Goal: Task Accomplishment & Management: Manage account settings

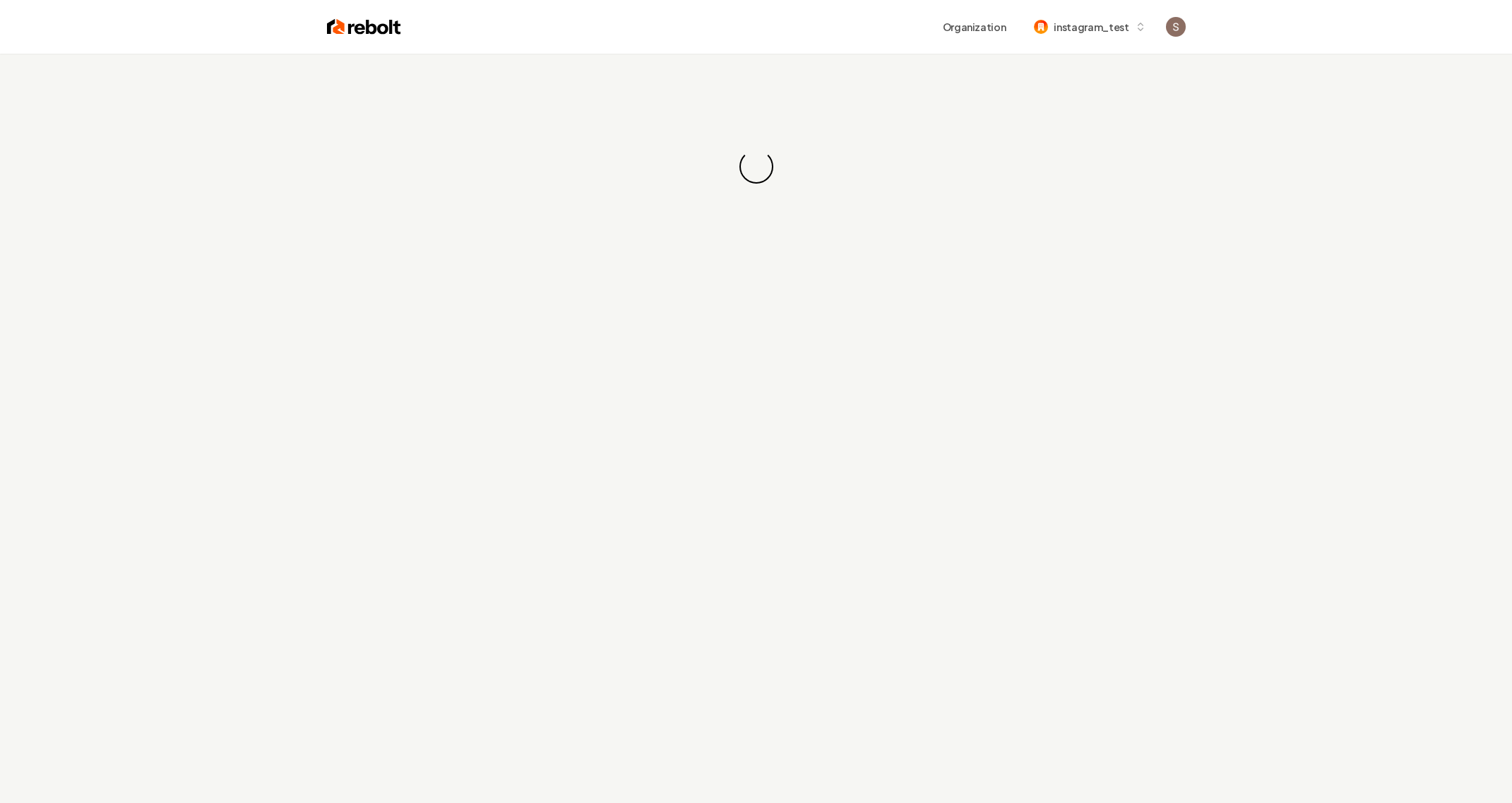
click at [535, 132] on div "Loading... Loading..." at bounding box center [756, 166] width 1512 height 226
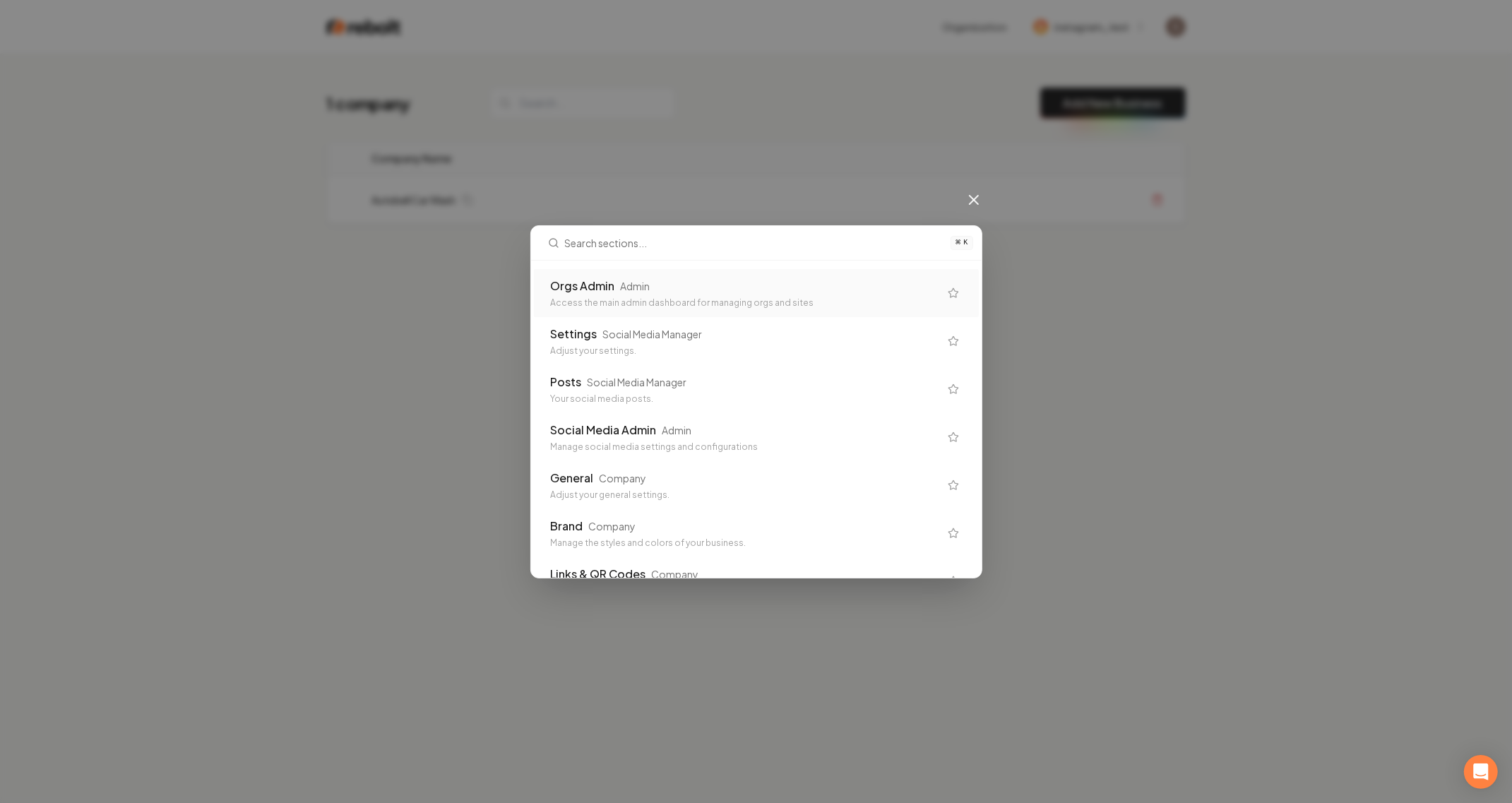
click at [604, 297] on div "Access the main admin dashboard for managing orgs and sites" at bounding box center [745, 303] width 388 height 12
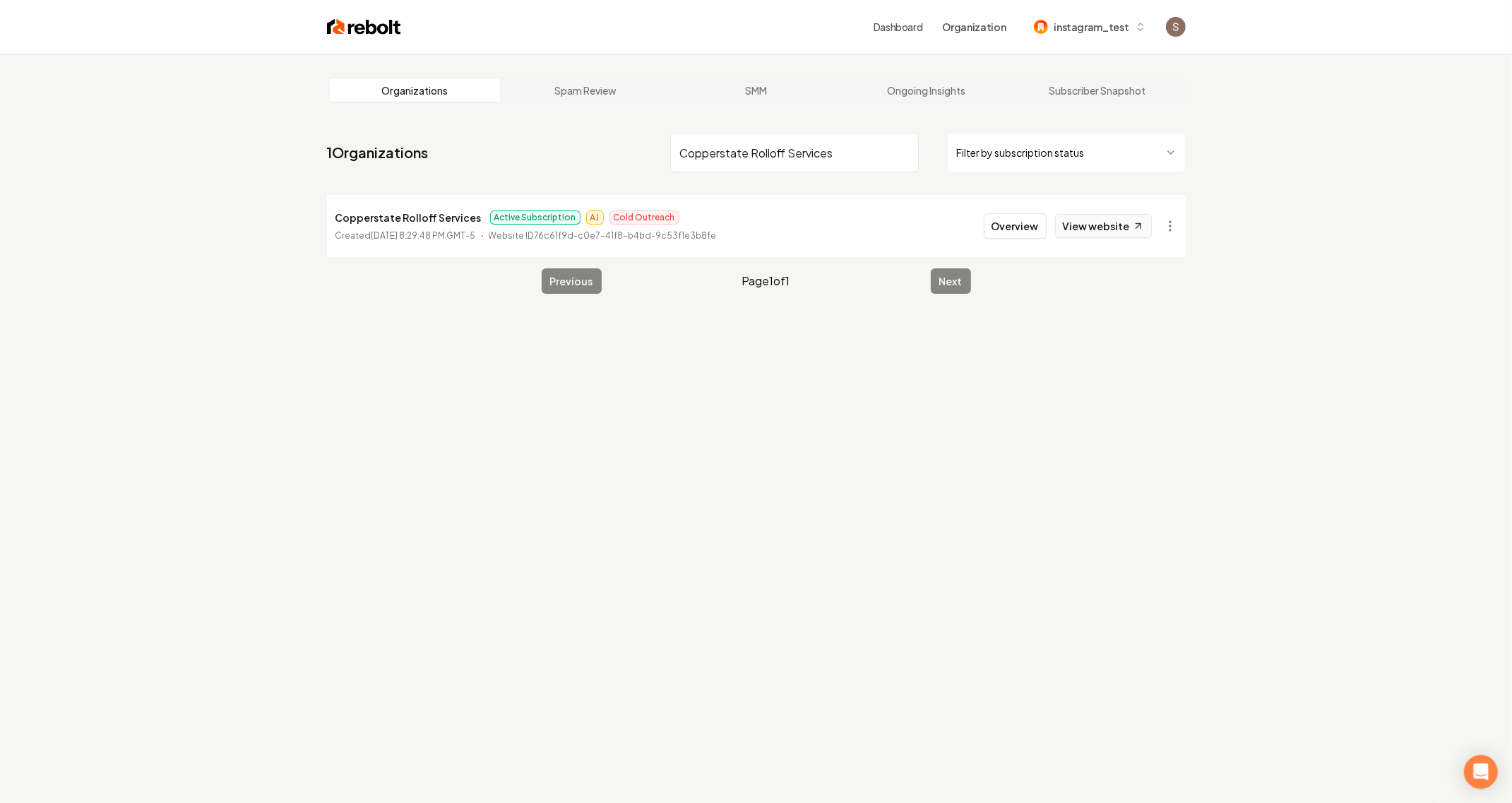
type input "Copperstate Rolloff Services"
click at [1135, 224] on icon at bounding box center [1138, 226] width 12 height 12
click at [1038, 224] on button "Overview" at bounding box center [1015, 226] width 63 height 26
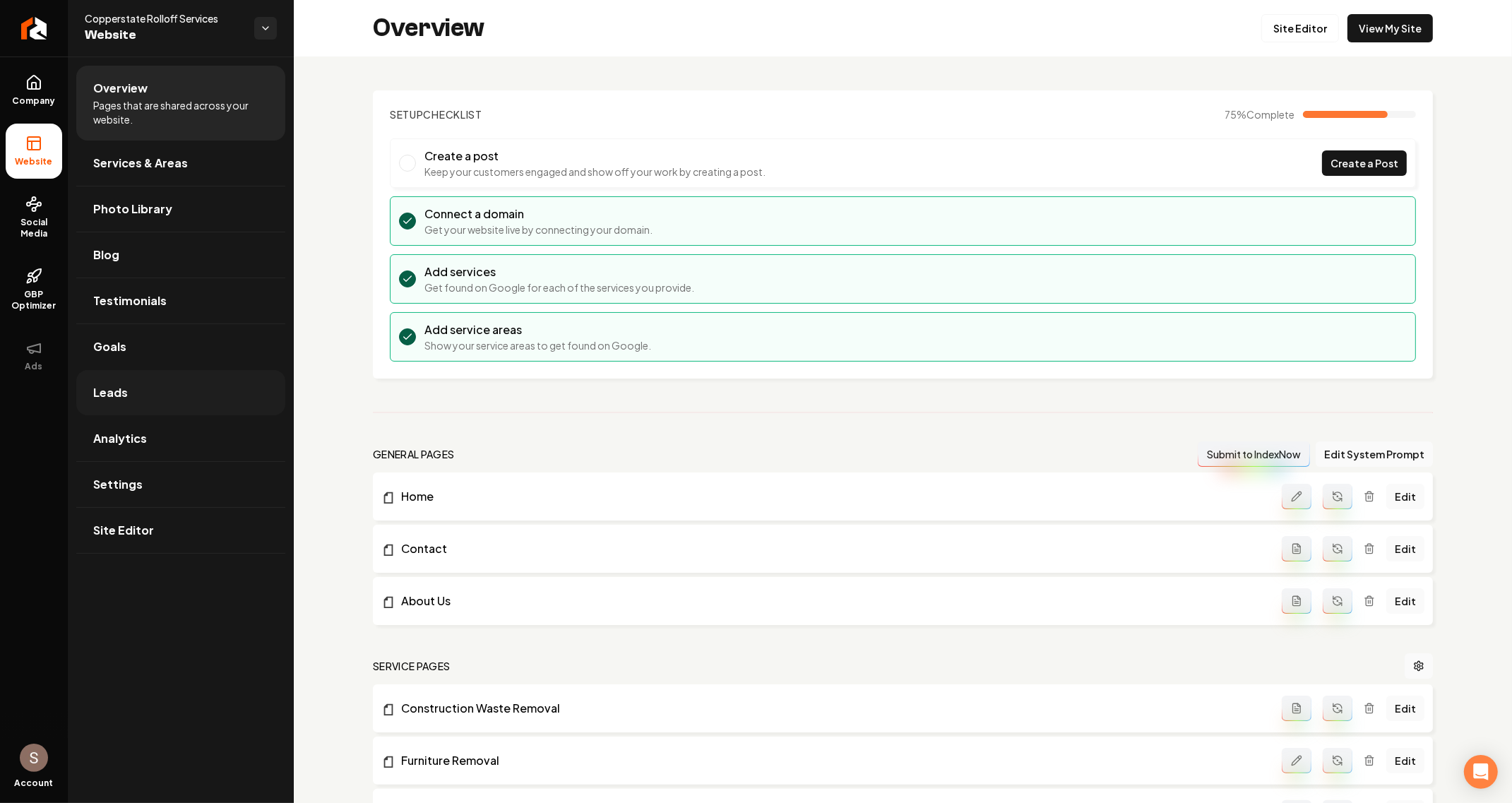
click at [193, 396] on link "Leads" at bounding box center [180, 392] width 209 height 46
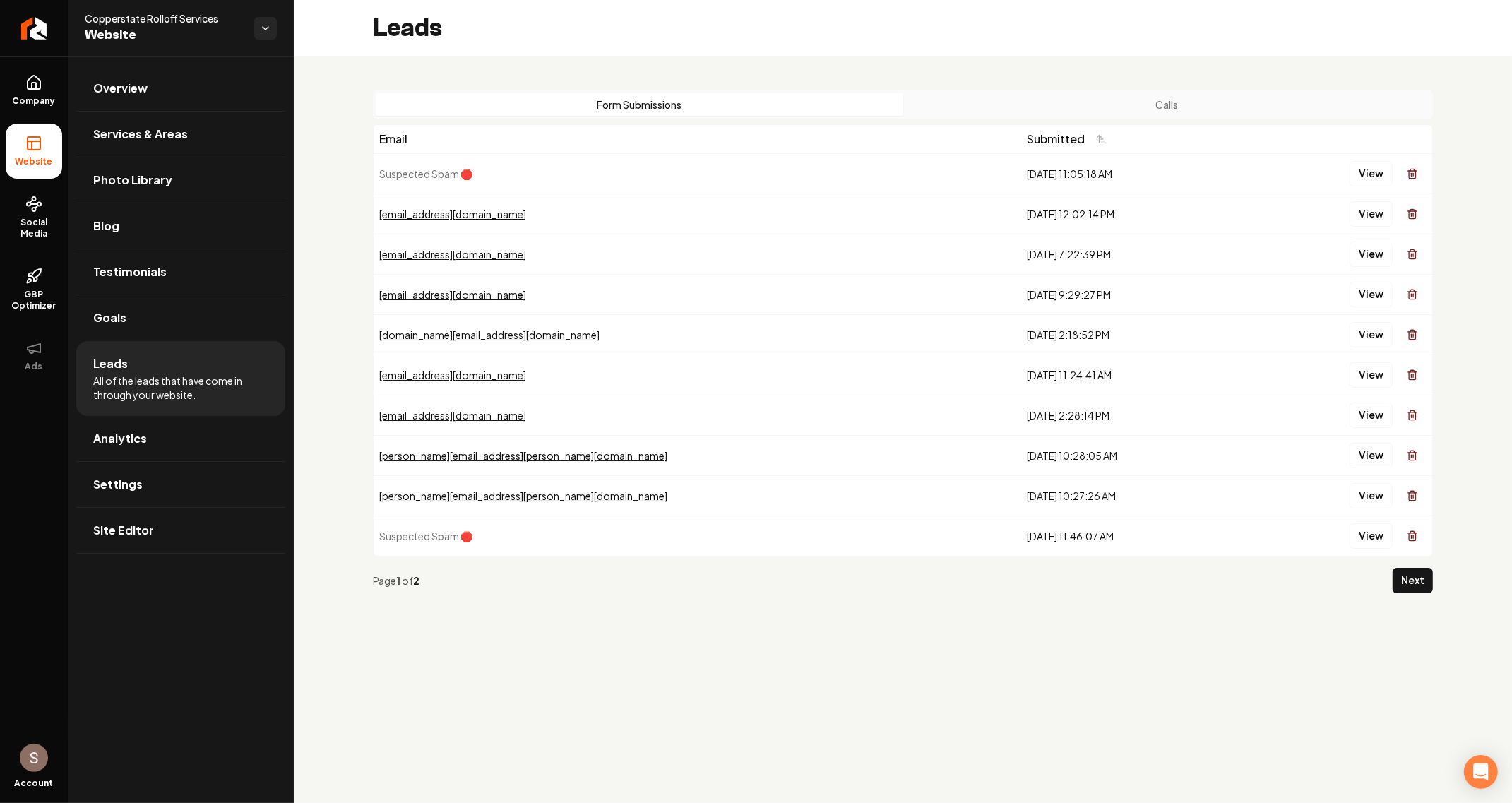
click at [1051, 118] on div "Form Submissions Calls Email Submitted Suspected Spam 🛑 [DATE] 11:05:18 AM View…" at bounding box center [903, 347] width 1060 height 514
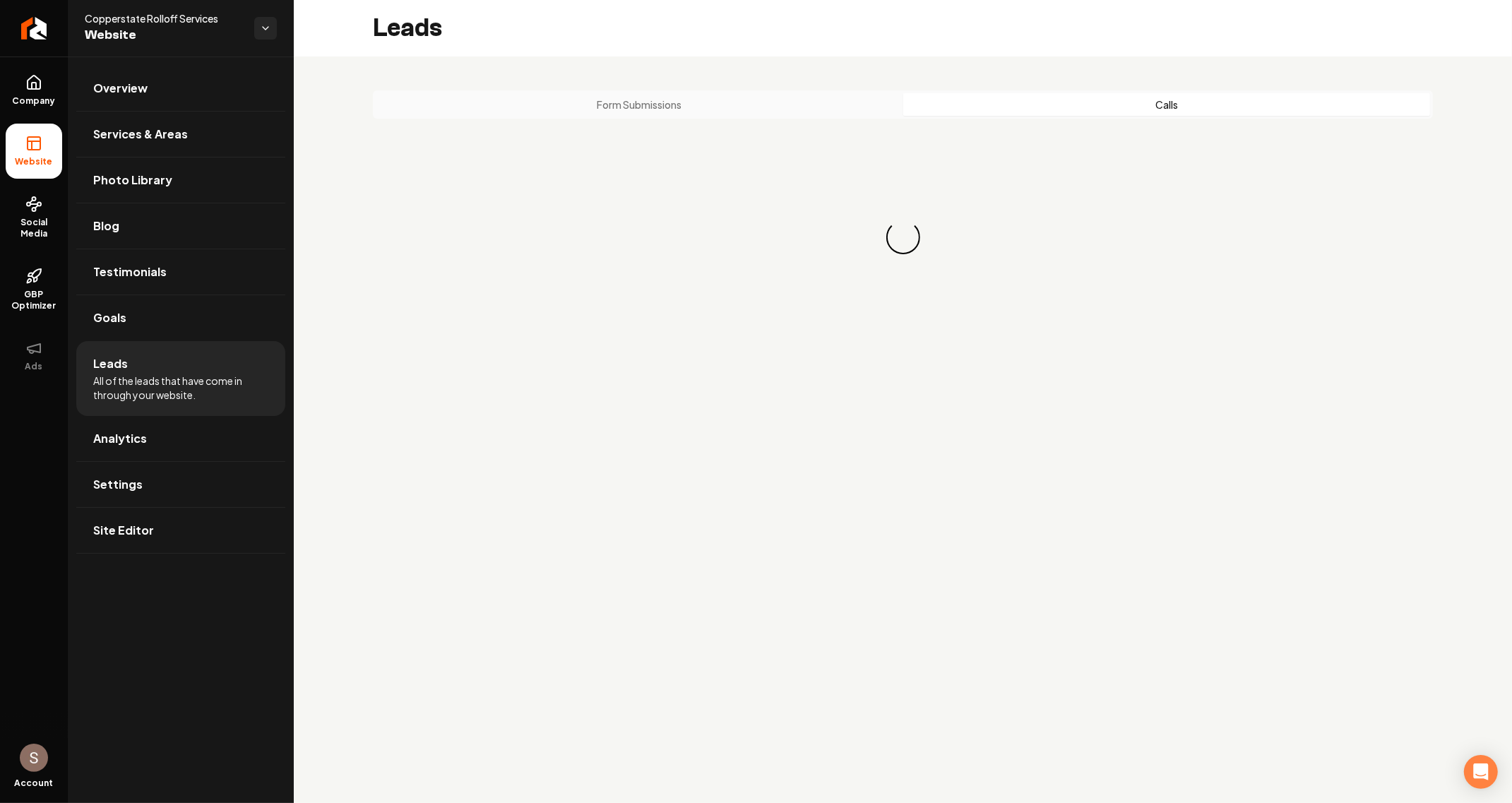
click at [1051, 113] on button "Calls" at bounding box center [1168, 104] width 528 height 22
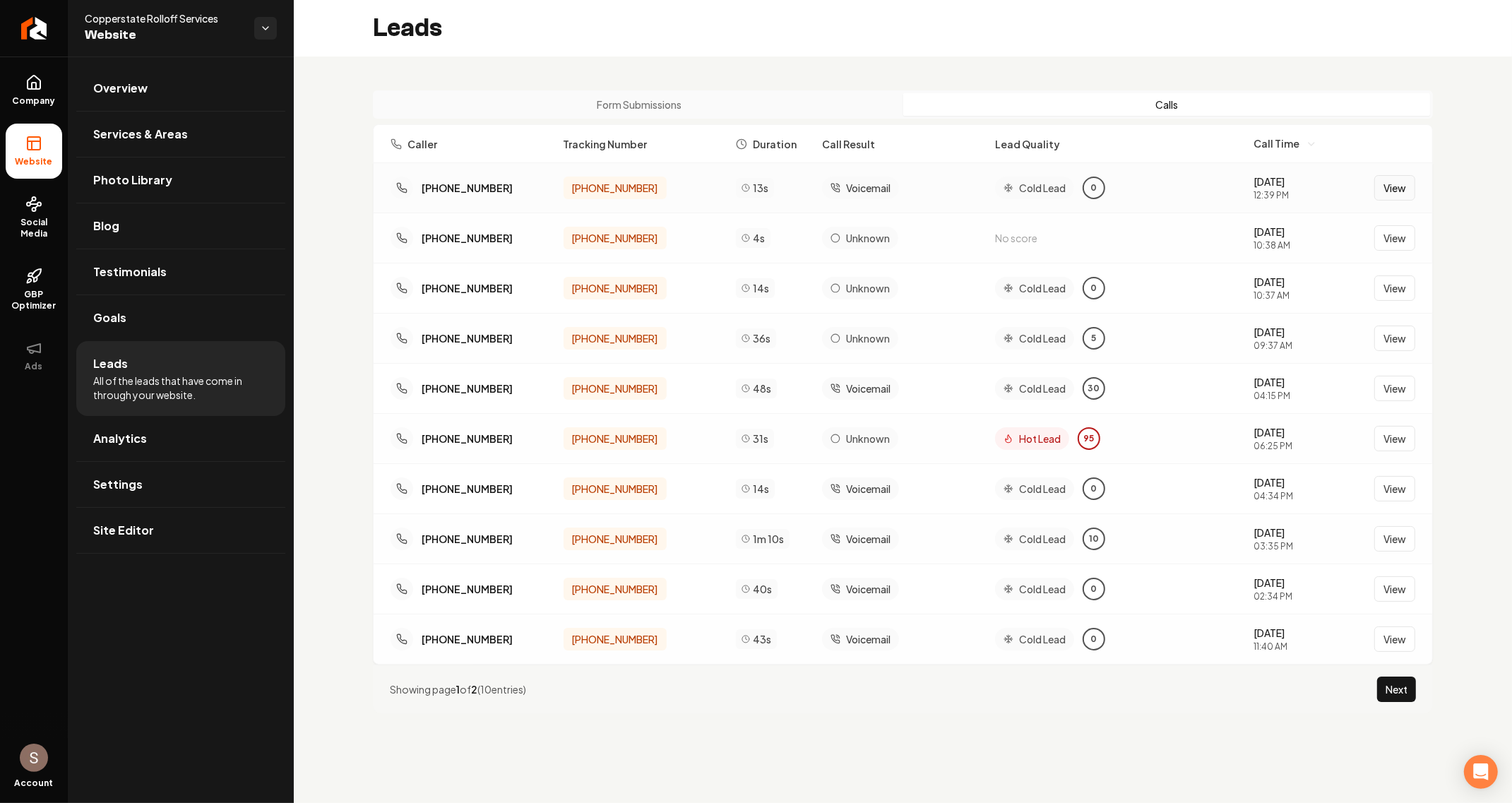
click at [1401, 190] on button "View" at bounding box center [1395, 188] width 41 height 26
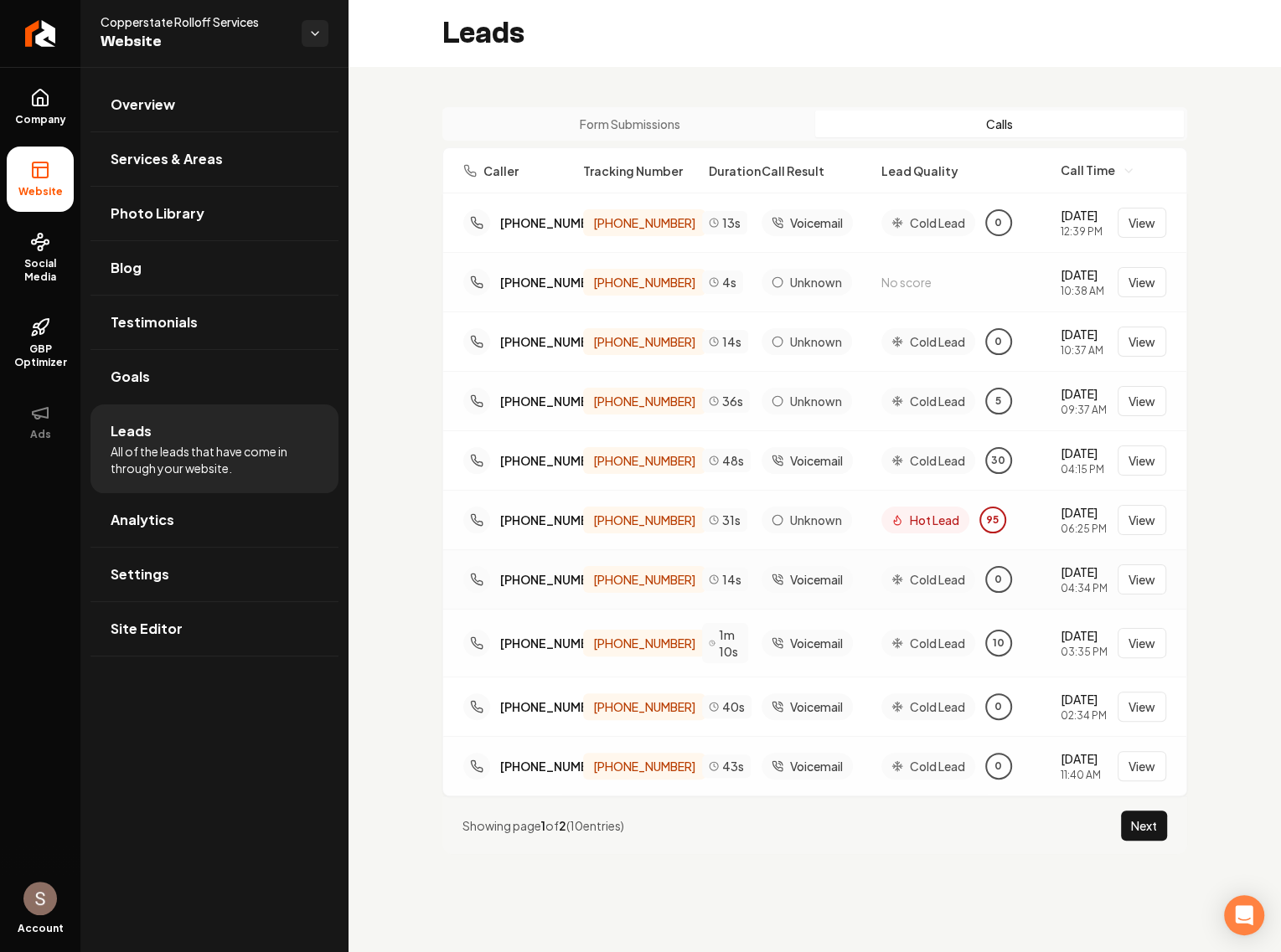
scroll to position [45, 0]
click at [715, 67] on div "Form Submissions Calls Caller Tracking Number Duration Call Result Lead Quality…" at bounding box center [815, 480] width 933 height 827
click at [713, 107] on div "Form Submissions Calls" at bounding box center [815, 124] width 745 height 33
click at [711, 67] on div "Form Submissions Calls Caller Tracking Number Duration Call Result Lead Quality…" at bounding box center [815, 480] width 933 height 827
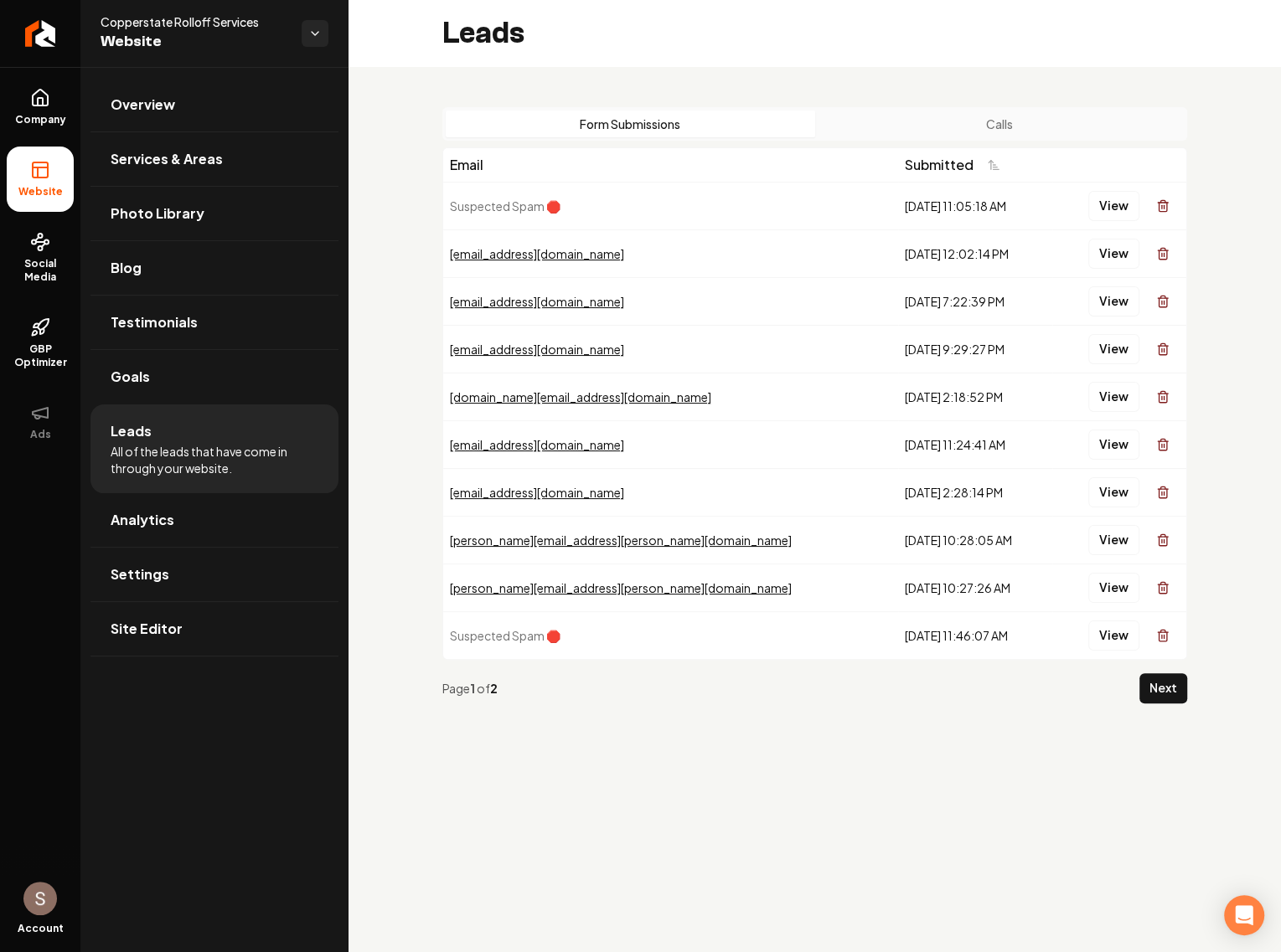
click at [570, 112] on button "Form Submissions" at bounding box center [630, 124] width 369 height 26
click at [1152, 690] on button "Next" at bounding box center [1163, 688] width 48 height 30
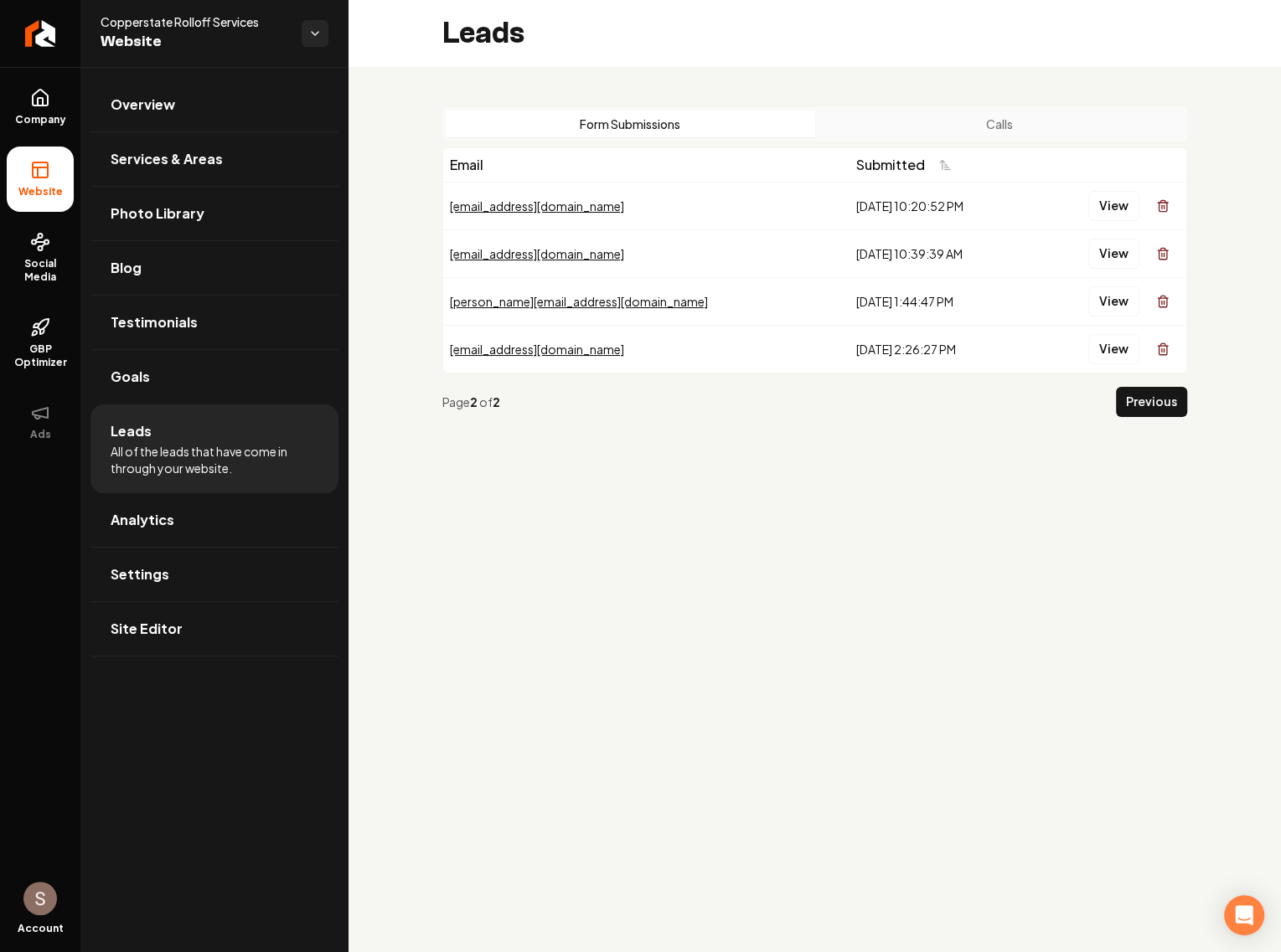
click at [847, 579] on main "Leads Form Submissions Calls Email Submitted [EMAIL_ADDRESS][DOMAIN_NAME] [DATE…" at bounding box center [815, 476] width 933 height 952
click at [910, 124] on button "Calls" at bounding box center [999, 124] width 369 height 26
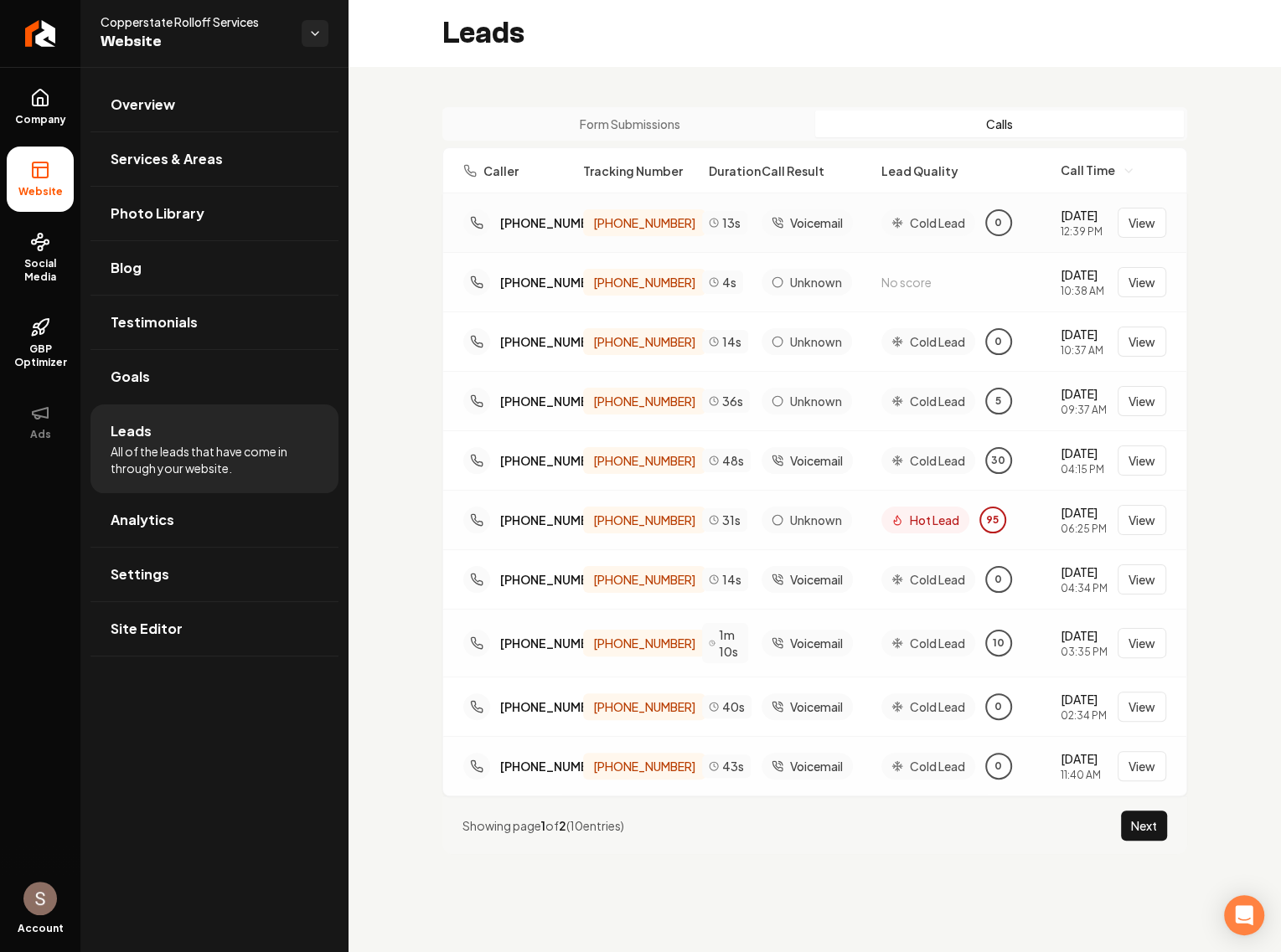
scroll to position [35, 0]
click at [1138, 841] on button "Next" at bounding box center [1144, 825] width 46 height 30
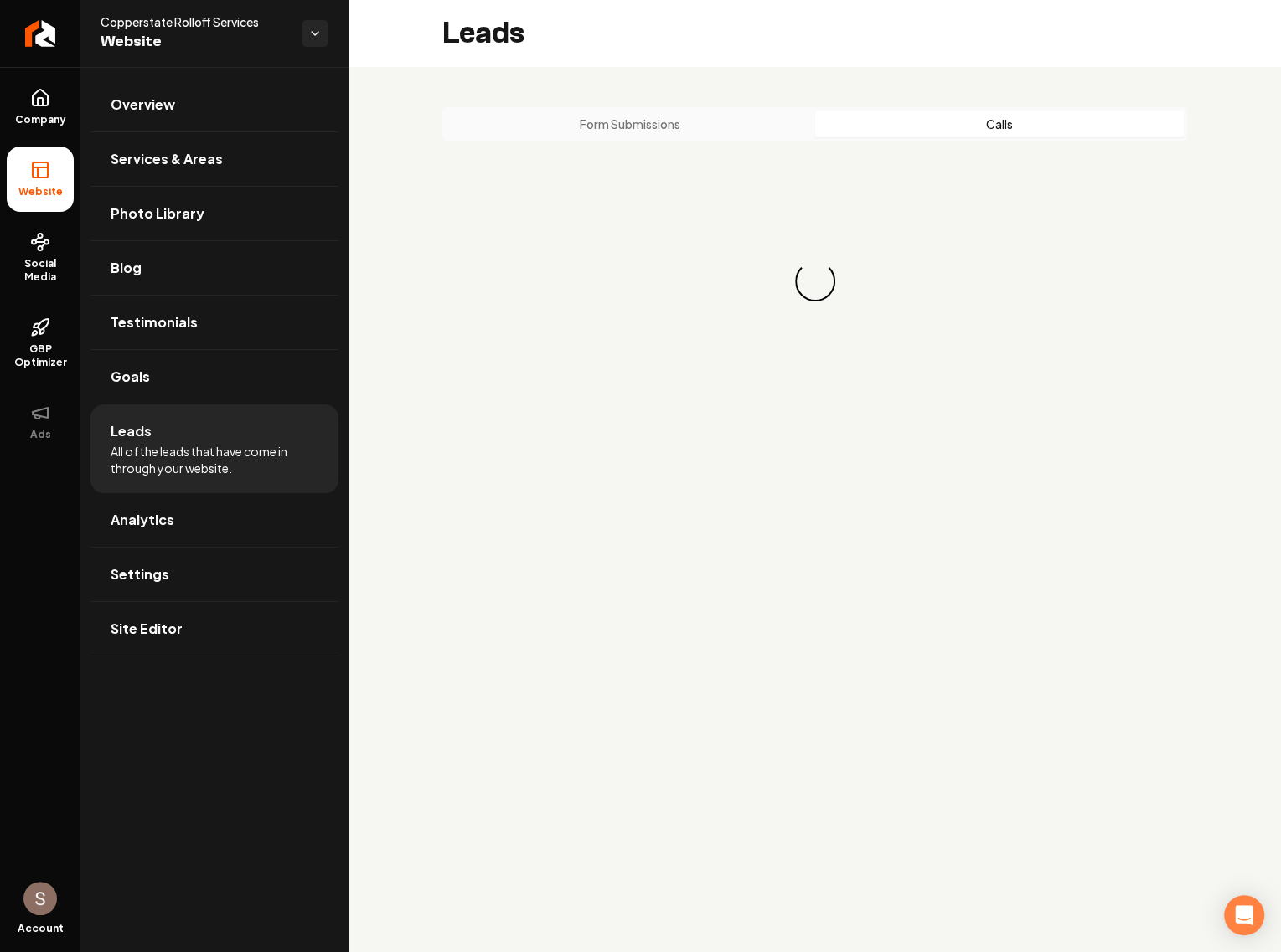
scroll to position [0, 0]
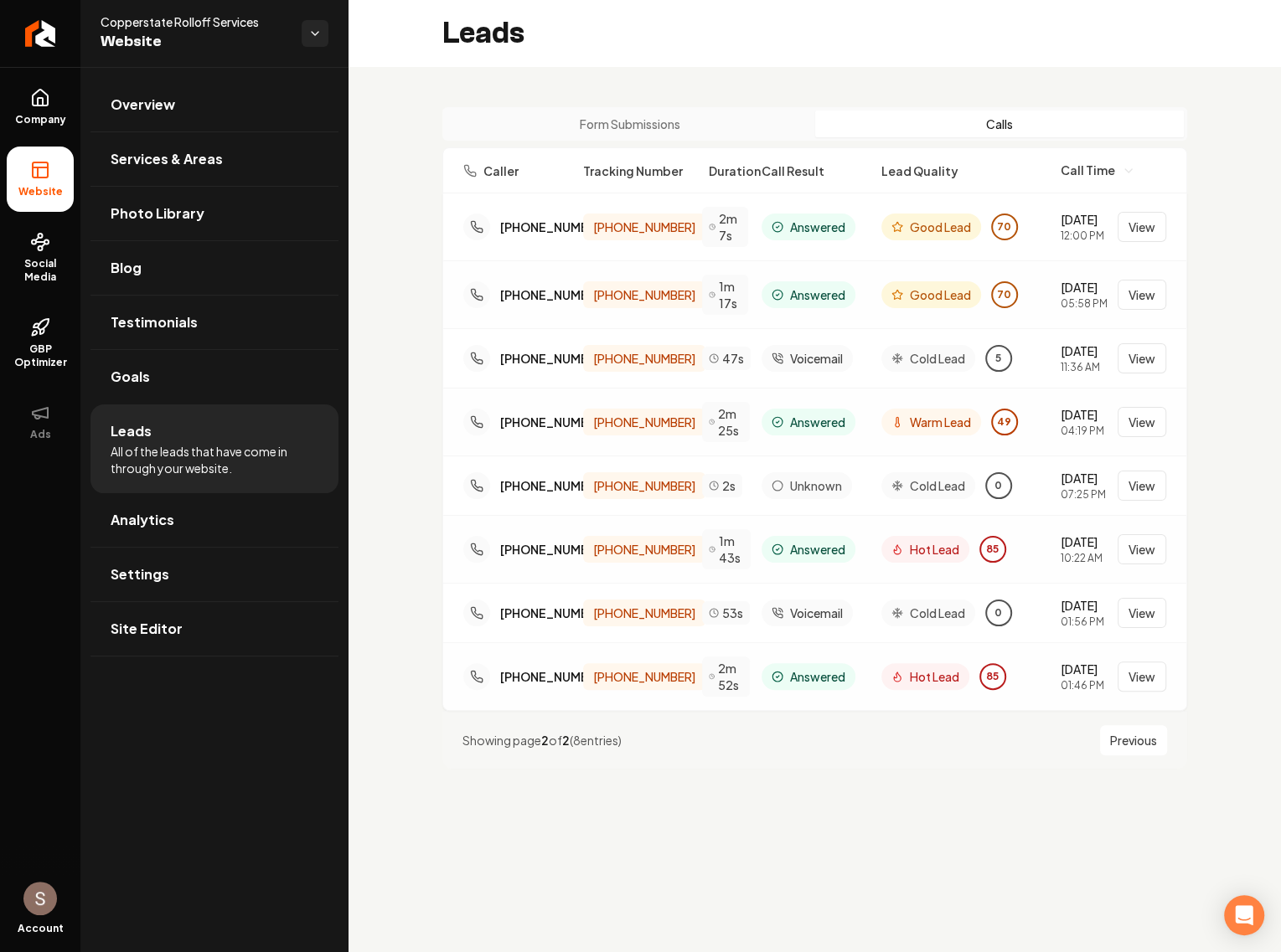
click at [587, 134] on button "Form Submissions" at bounding box center [630, 124] width 369 height 26
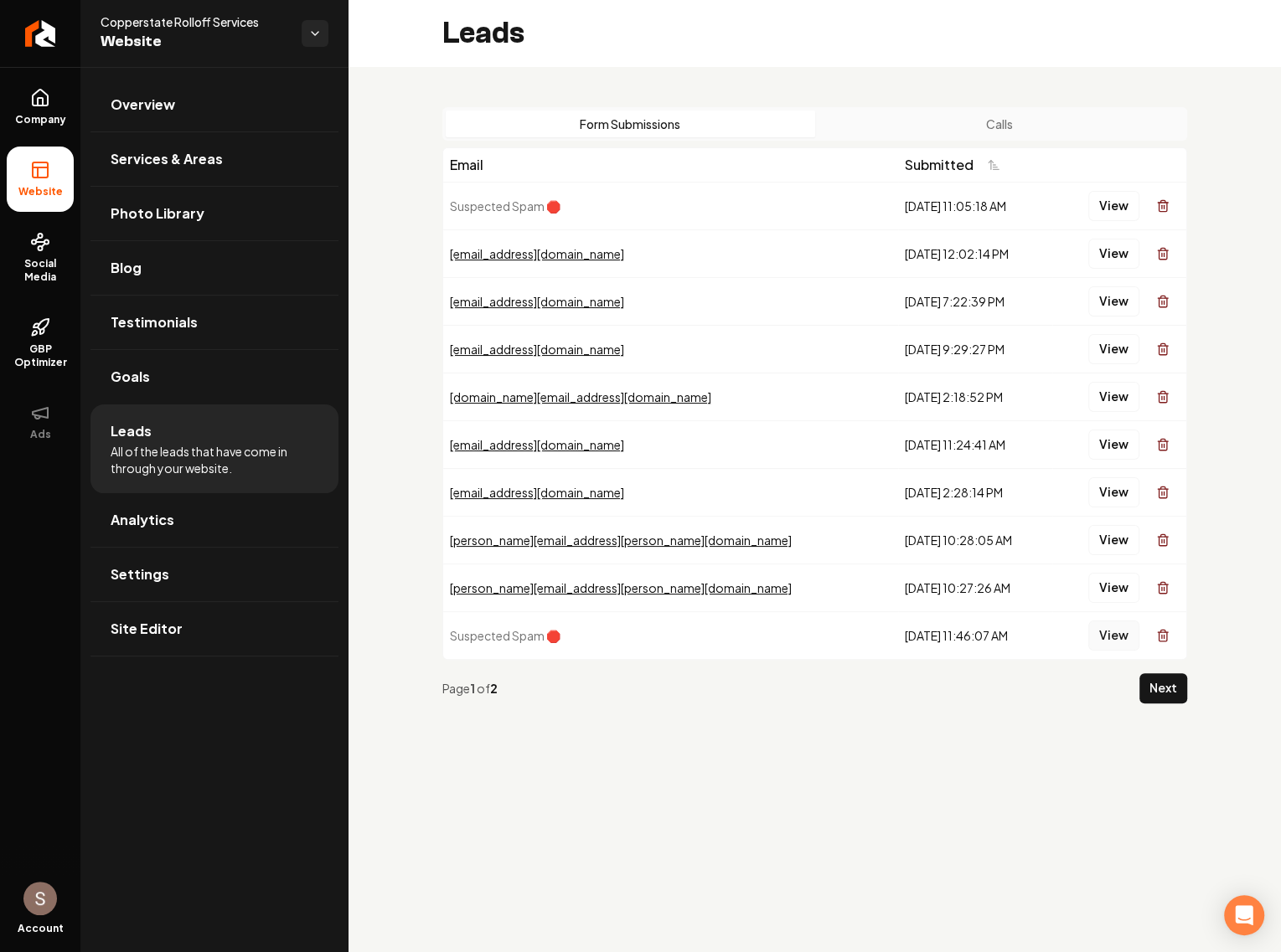
click at [1117, 633] on button "View" at bounding box center [1114, 635] width 51 height 30
click at [1169, 699] on button "Next" at bounding box center [1163, 688] width 48 height 30
